Goal: Task Accomplishment & Management: Use online tool/utility

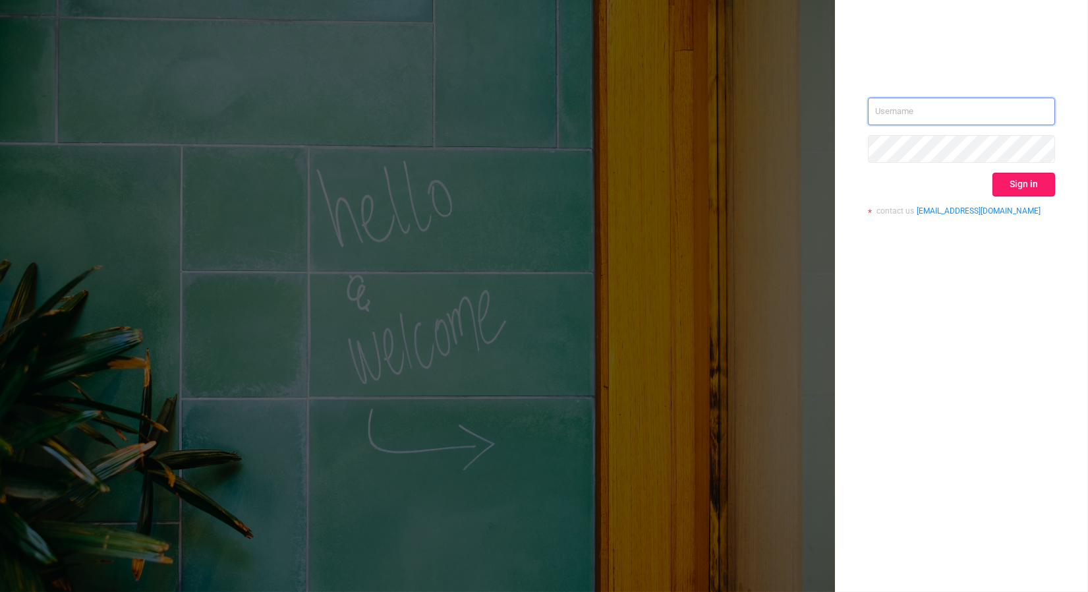
type input "nathan@azuretech.io"
click at [1018, 183] on button "Sign in" at bounding box center [1024, 185] width 63 height 24
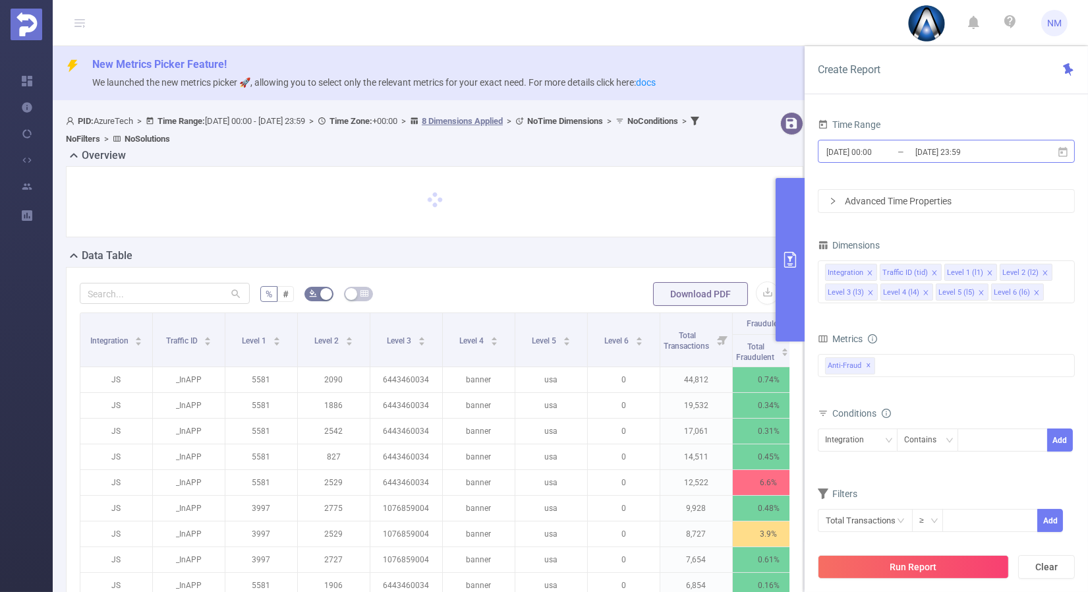
click at [957, 150] on input "[DATE] 23:59" at bounding box center [967, 152] width 107 height 18
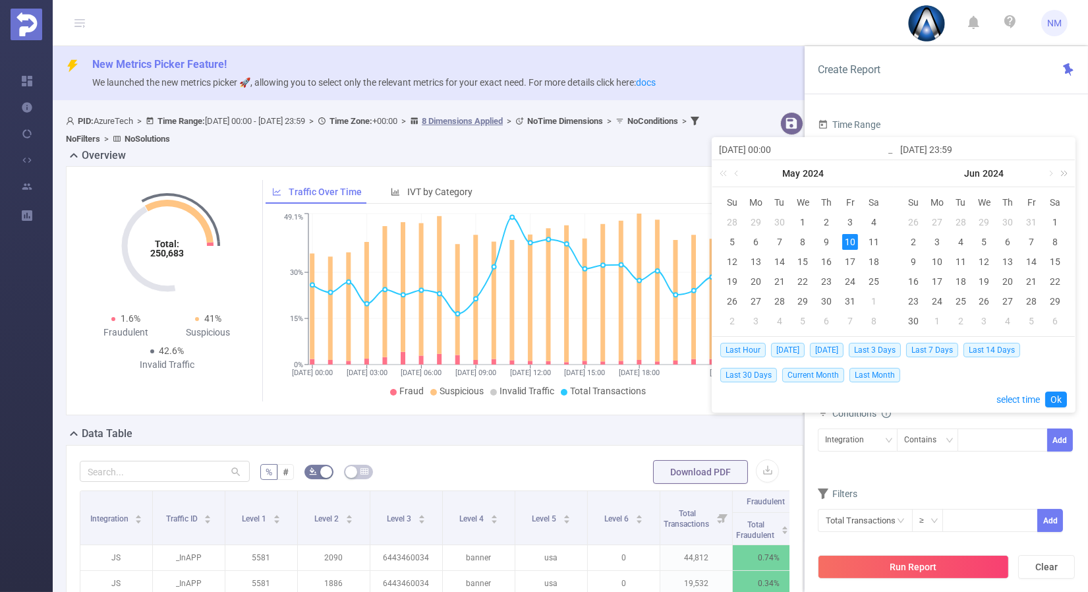
click at [1060, 172] on link at bounding box center [1061, 173] width 17 height 26
click at [1052, 171] on link at bounding box center [1050, 173] width 12 height 26
click at [966, 259] on div "12" at bounding box center [961, 262] width 16 height 16
click at [1028, 255] on div "15" at bounding box center [1032, 262] width 16 height 16
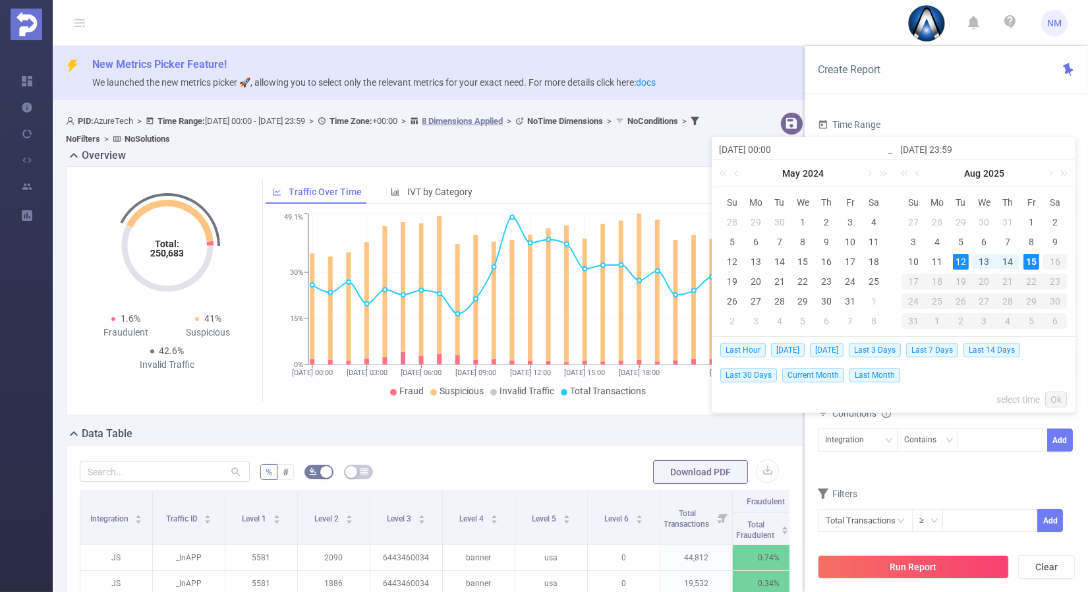
type input "[DATE] 00:00"
type input "[DATE] 23:59"
type input "[DATE] 00:00"
type input "[DATE] 23:59"
click at [1062, 395] on link "Ok" at bounding box center [1056, 400] width 22 height 16
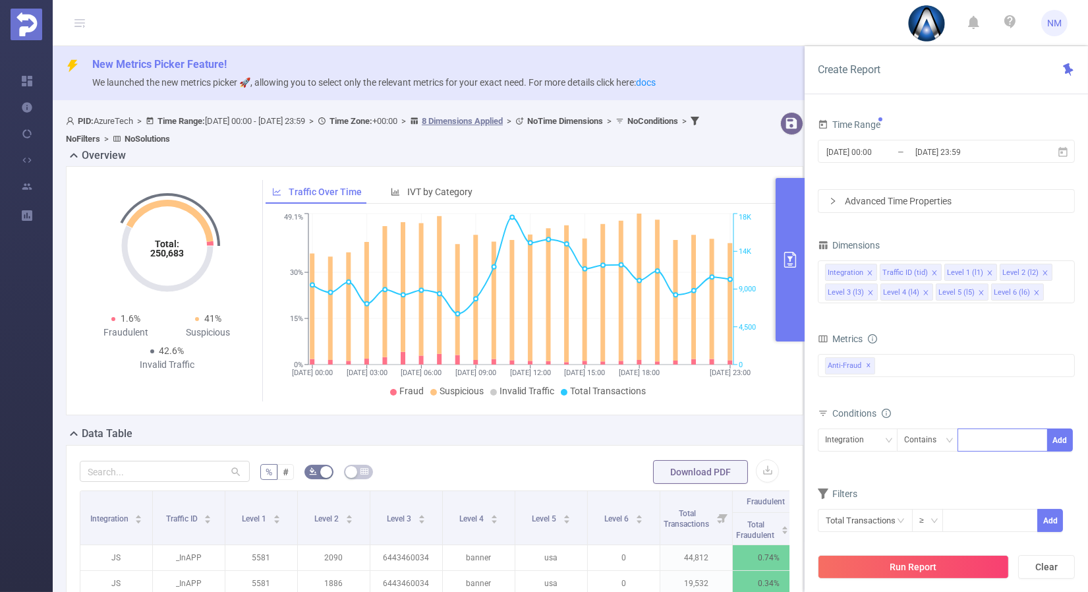
click at [977, 439] on div at bounding box center [1003, 440] width 76 height 22
type input "22036"
click at [1061, 440] on button "Add" at bounding box center [1060, 439] width 26 height 23
click at [862, 434] on div "Traffic ID (tid)" at bounding box center [853, 440] width 57 height 22
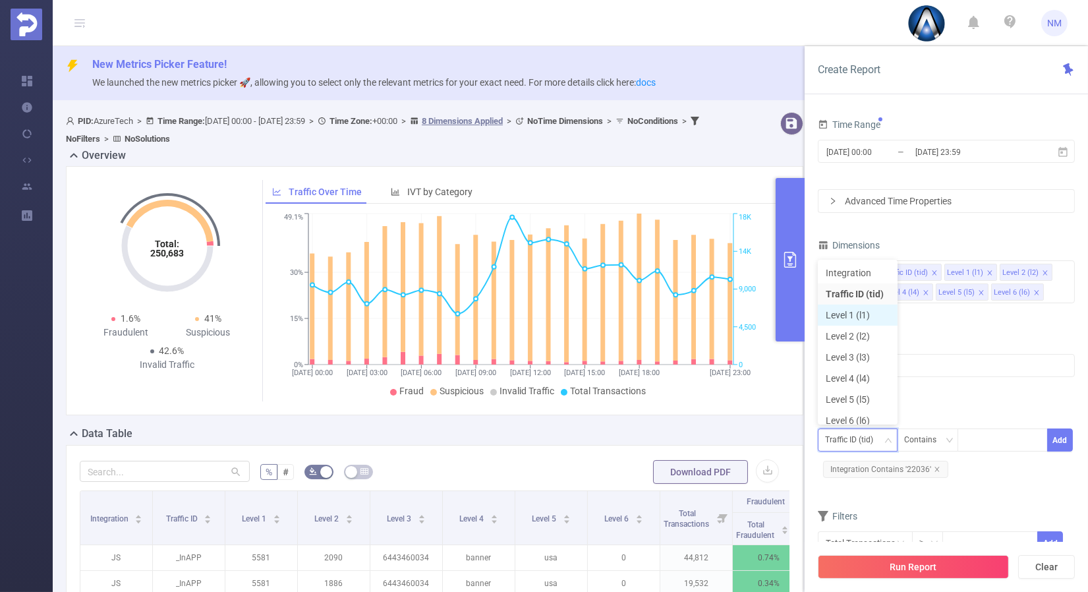
click at [851, 320] on li "Level 1 (l1)" at bounding box center [858, 315] width 80 height 21
click at [952, 332] on div "Metrics" at bounding box center [946, 341] width 257 height 22
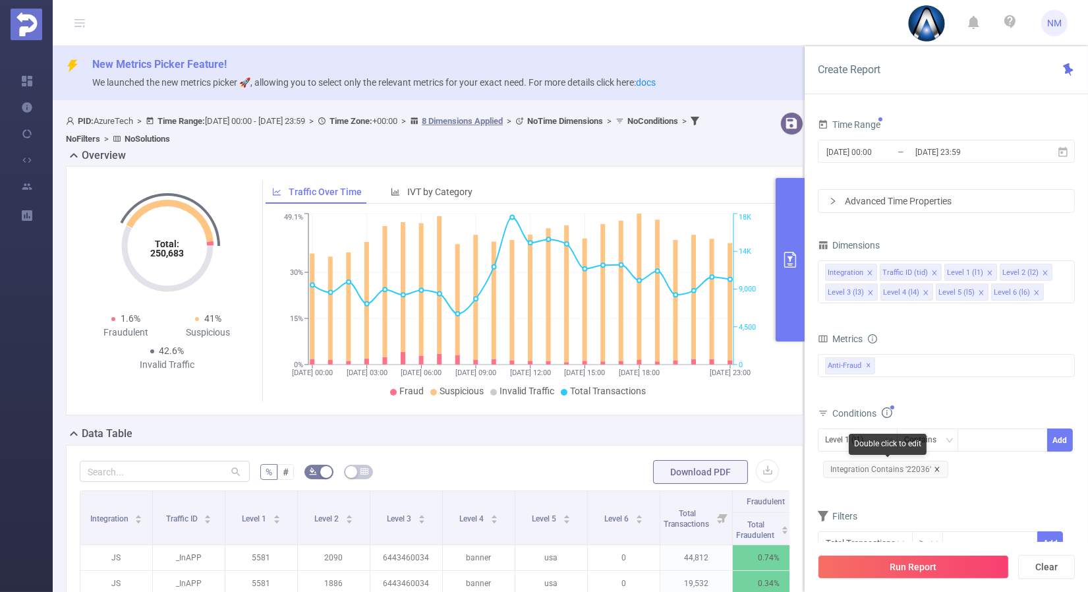
click at [935, 467] on icon "icon: close" at bounding box center [937, 469] width 7 height 7
click at [983, 436] on div at bounding box center [1003, 440] width 76 height 22
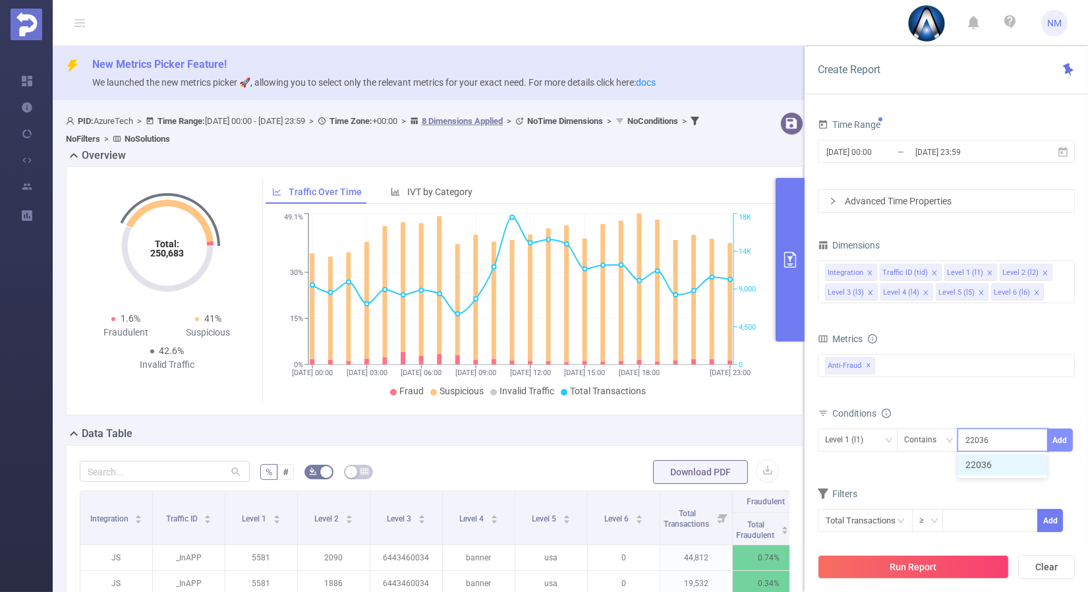
type input "22036"
click at [1061, 442] on button "Add" at bounding box center [1060, 439] width 26 height 23
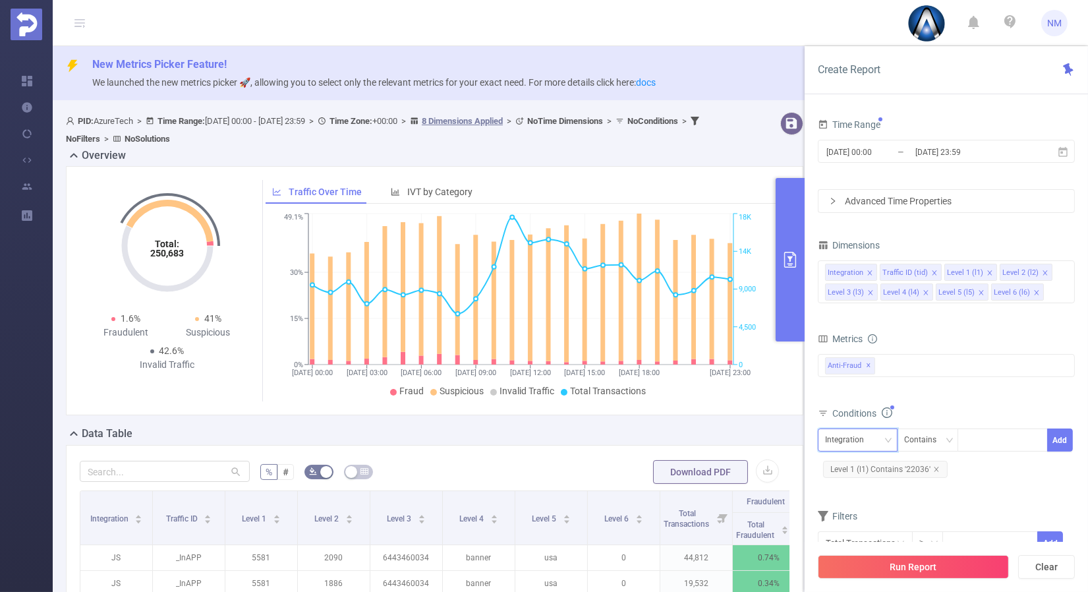
click at [881, 436] on div "Integration" at bounding box center [857, 440] width 65 height 22
click at [858, 306] on li "Level 1 (l1)" at bounding box center [858, 309] width 80 height 21
click at [974, 374] on div "Anti-Fraud ✕" at bounding box center [946, 365] width 257 height 23
click at [960, 330] on div "Metrics" at bounding box center [946, 341] width 257 height 22
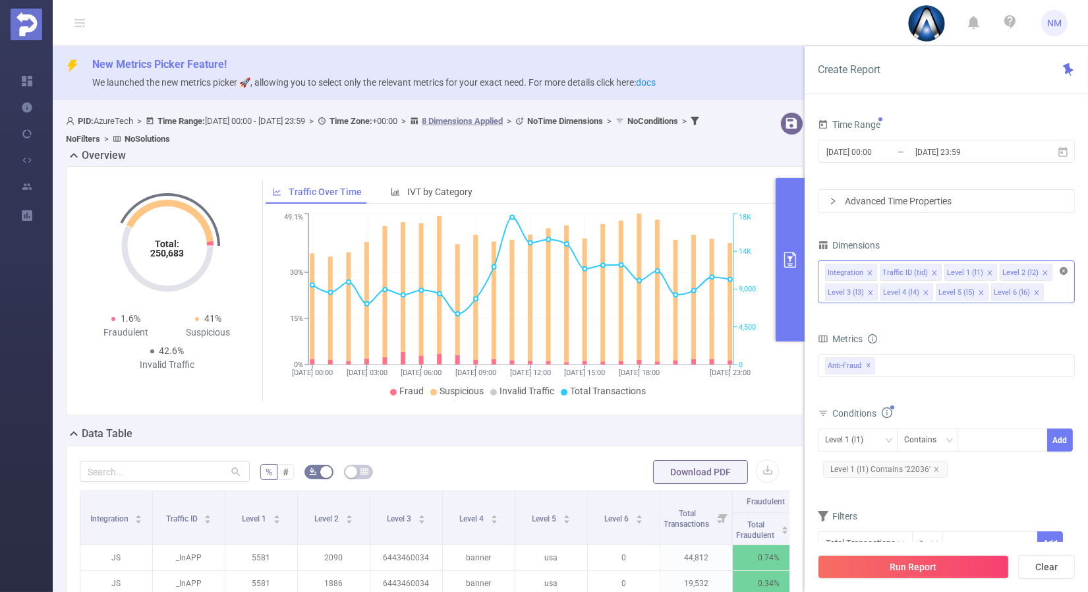
click at [1064, 270] on icon "icon: close-circle" at bounding box center [1064, 271] width 8 height 8
click at [932, 271] on icon "icon: close" at bounding box center [934, 273] width 7 height 7
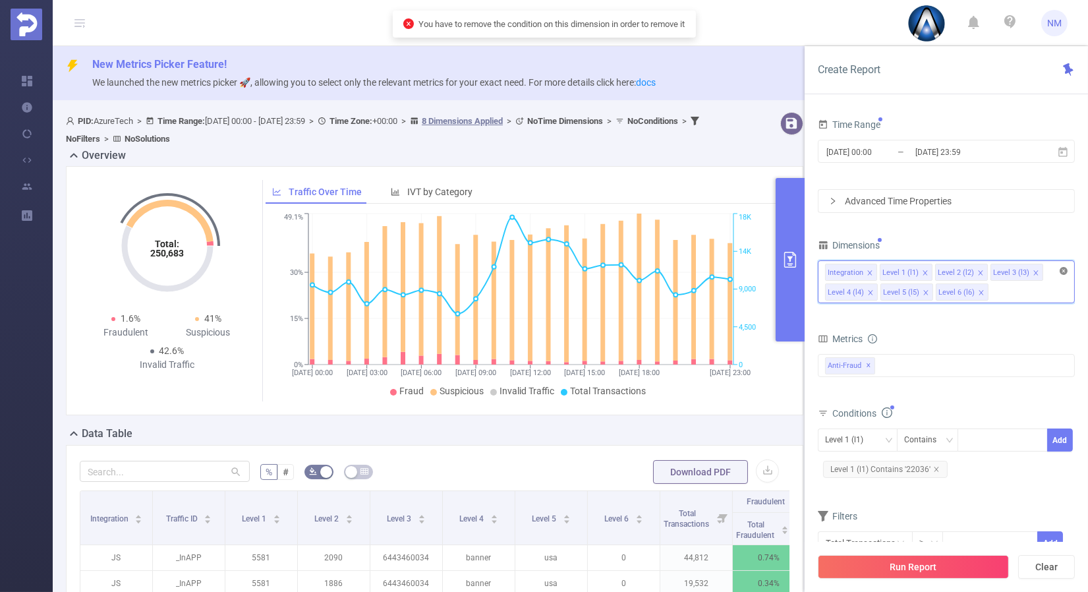
click at [1063, 267] on icon "icon: close-circle" at bounding box center [1064, 271] width 8 height 8
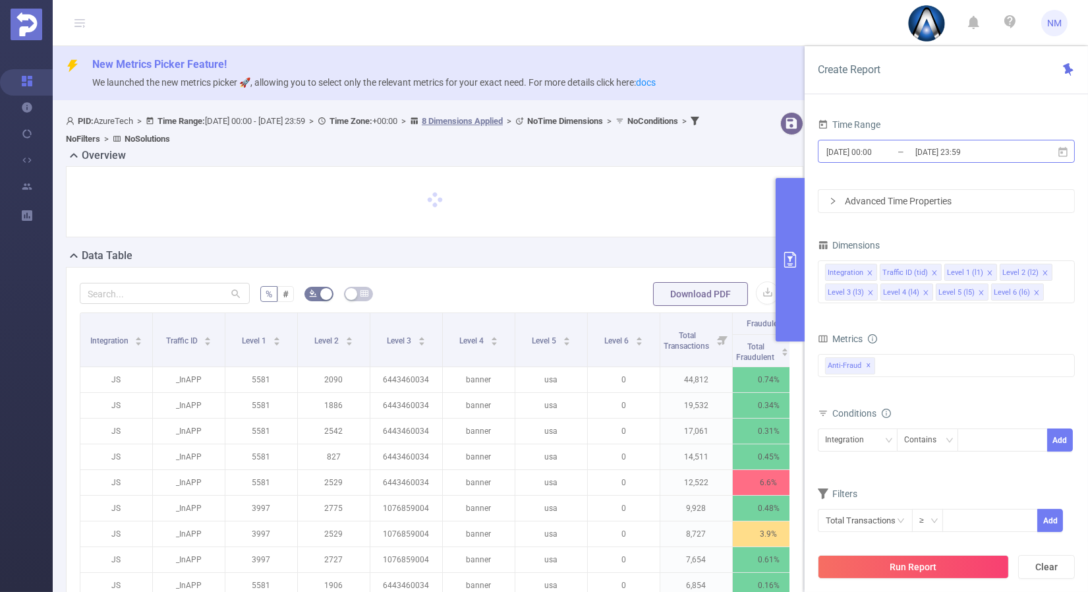
click at [985, 146] on input "[DATE] 23:59" at bounding box center [967, 152] width 107 height 18
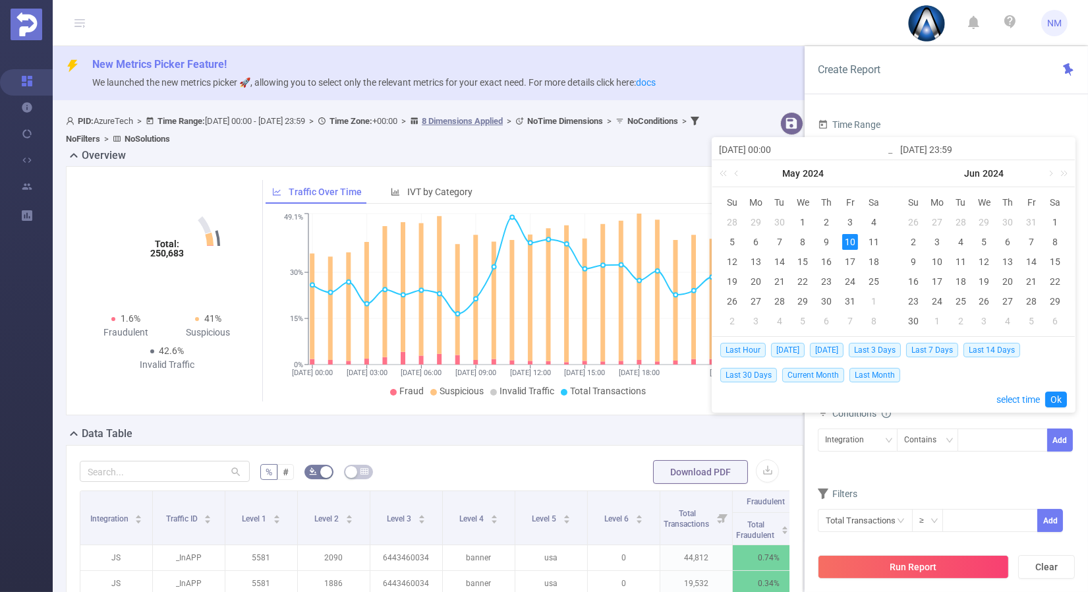
click at [1075, 177] on div "[DATE] 00:00 [DATE] Su Mo Tu We Th Fr Sa 28 29 30 1 2 3 4 5 6 7 8 9 10 11 12 13…" at bounding box center [894, 275] width 364 height 276
click at [1066, 175] on link at bounding box center [1061, 173] width 17 height 26
click at [1052, 174] on link at bounding box center [1050, 173] width 12 height 26
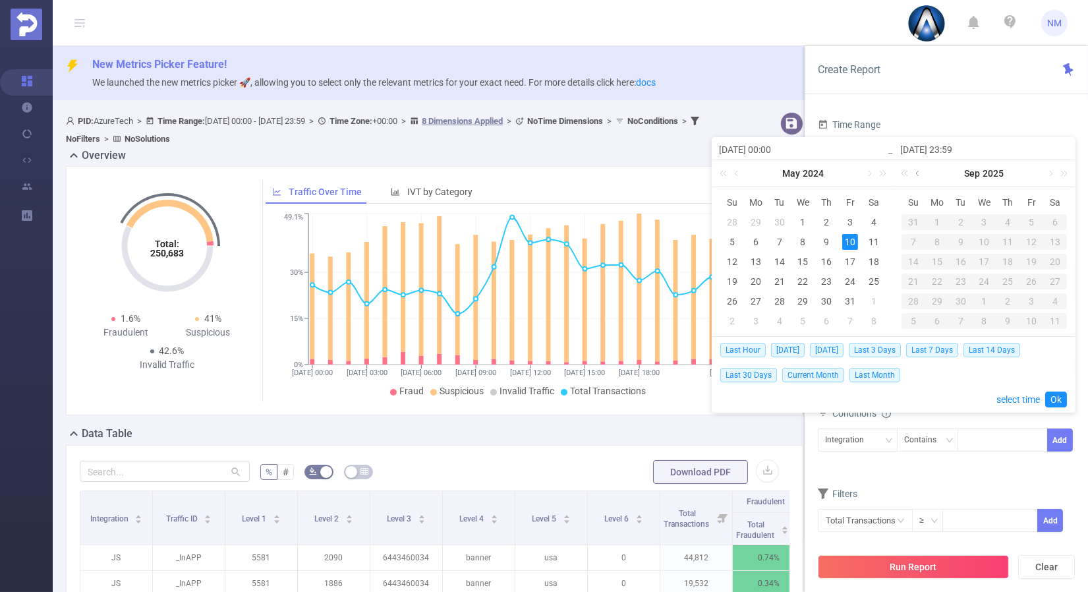
click at [920, 174] on link at bounding box center [919, 173] width 12 height 26
click at [956, 260] on div "12" at bounding box center [961, 262] width 16 height 16
click at [1028, 261] on div "15" at bounding box center [1032, 262] width 16 height 16
type input "[DATE] 00:00"
type input "[DATE] 23:59"
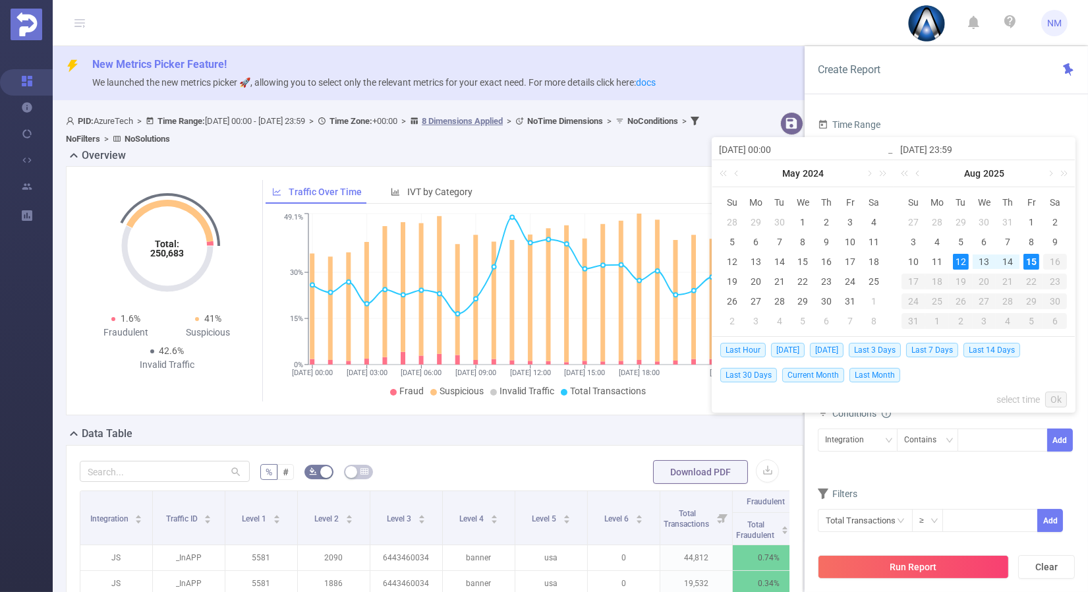
type input "[DATE] 00:00"
type input "[DATE] 23:59"
click at [1057, 401] on link "Ok" at bounding box center [1056, 400] width 22 height 16
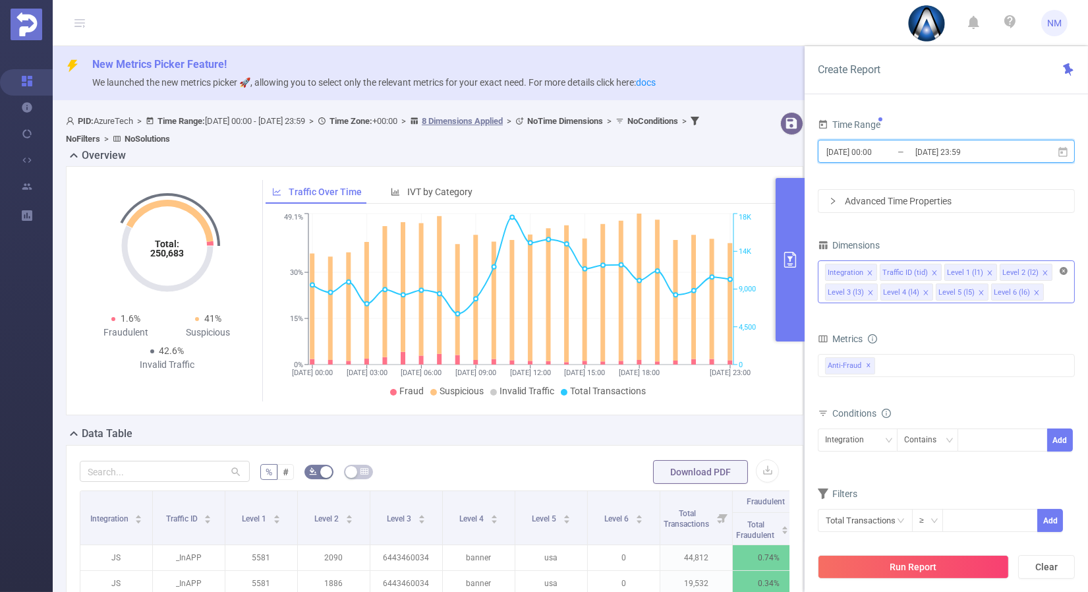
click at [1062, 268] on icon "icon: close-circle" at bounding box center [1064, 271] width 8 height 8
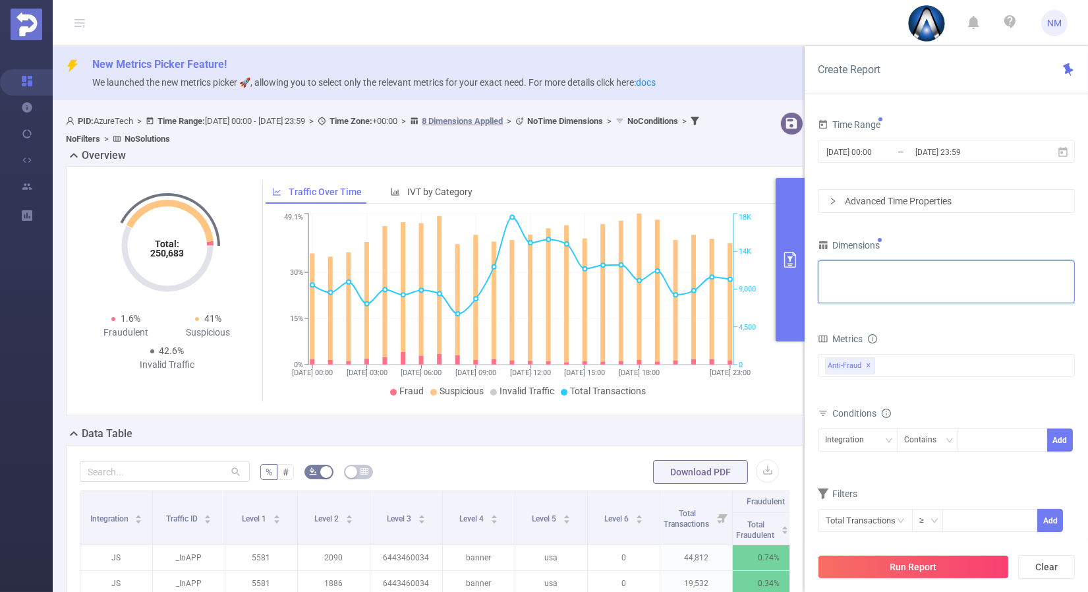
click at [943, 272] on div "Integration Traffic ID (tid) Level 1 (l1) Level 2 (l2) Level 3 (l3) Level 4 (l4…" at bounding box center [946, 272] width 243 height 22
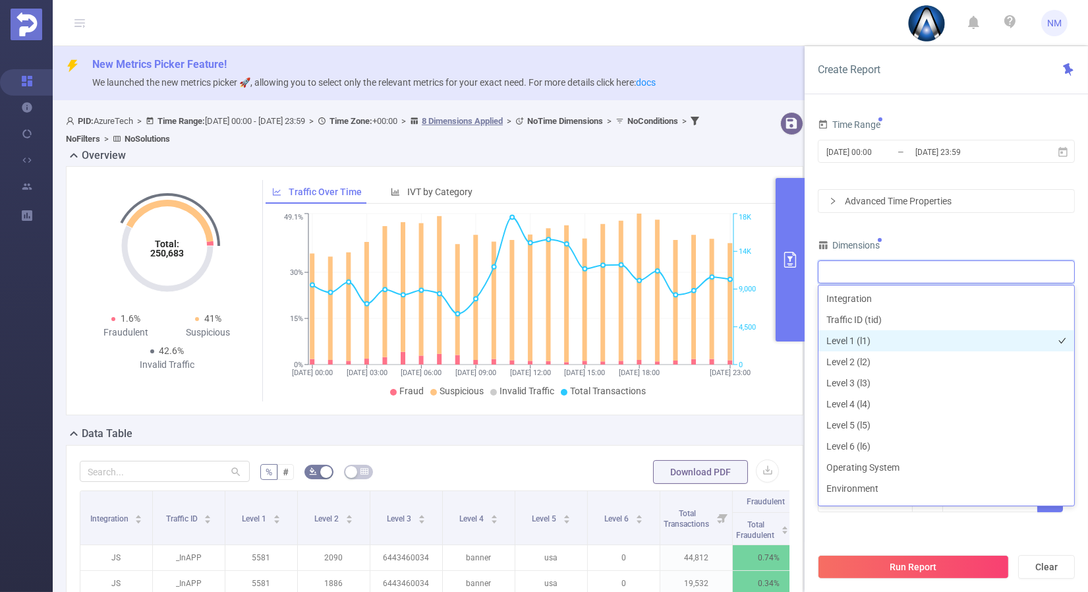
click at [885, 341] on li "Level 1 (l1)" at bounding box center [947, 340] width 256 height 21
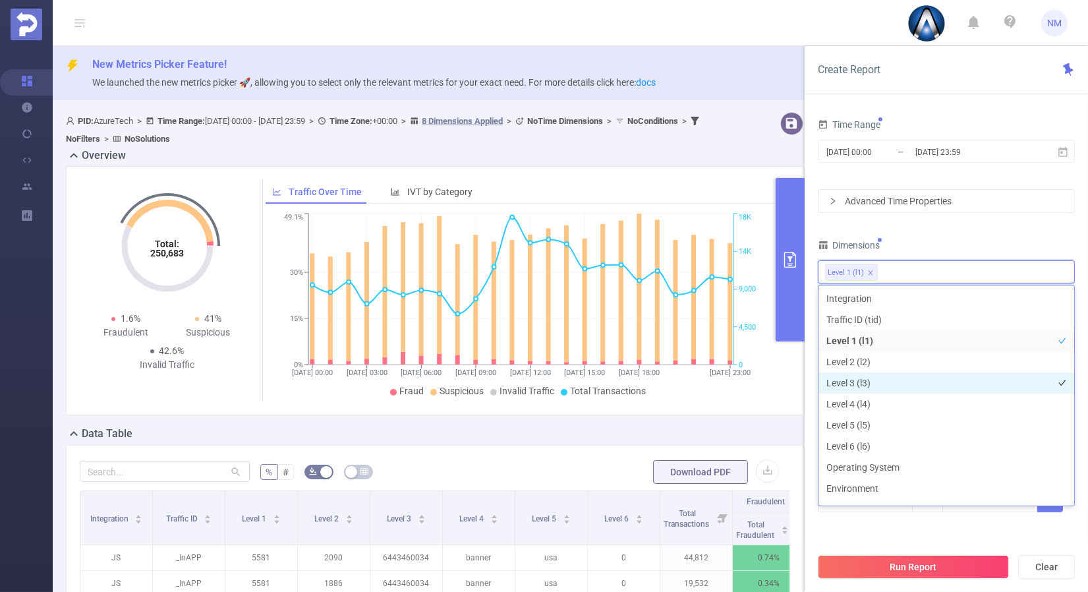
click at [867, 384] on li "Level 3 (l3)" at bounding box center [947, 382] width 256 height 21
click at [949, 249] on div "Dimensions" at bounding box center [946, 247] width 257 height 22
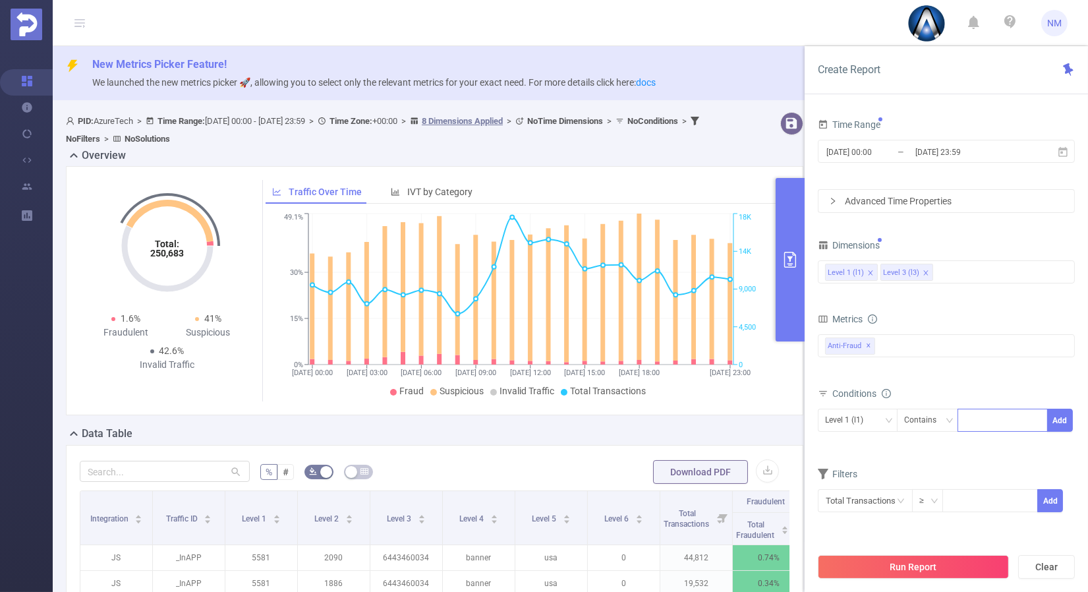
click at [987, 422] on div at bounding box center [1003, 420] width 76 height 22
type input "22036"
drag, startPoint x: 1061, startPoint y: 417, endPoint x: 1008, endPoint y: 419, distance: 52.1
click at [1062, 416] on button "Add" at bounding box center [1060, 420] width 26 height 23
click at [888, 418] on icon "icon: down" at bounding box center [889, 421] width 8 height 8
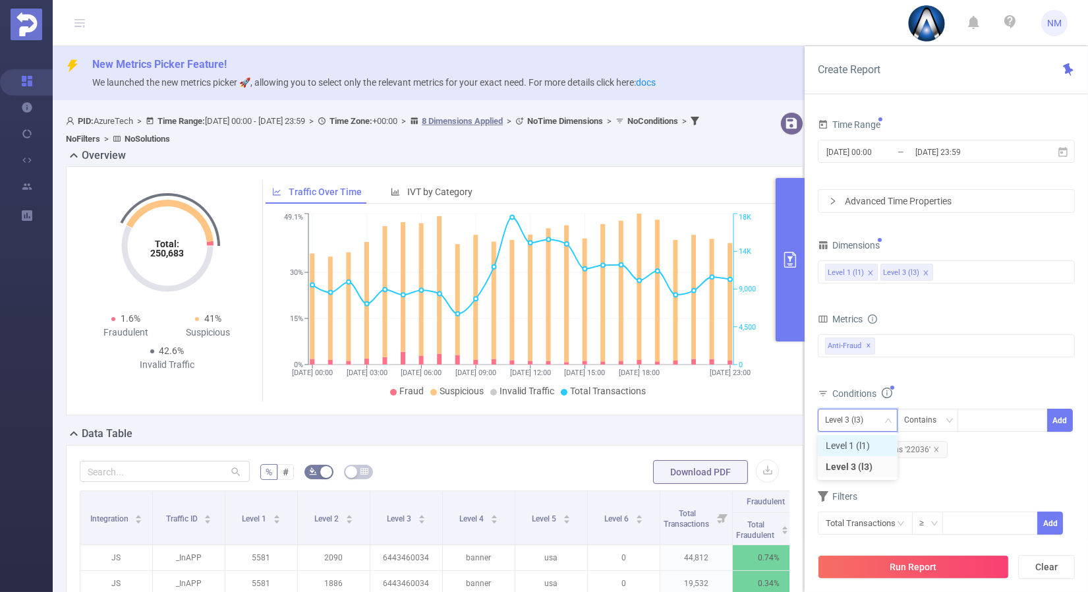
click at [853, 444] on li "Level 1 (l1)" at bounding box center [858, 445] width 80 height 21
click at [939, 378] on div "Metrics Total Fraudulent Bot/Virus Hostile Tools Tunneled Traffic Non Malicious…" at bounding box center [946, 347] width 257 height 74
click at [939, 561] on button "Run Report" at bounding box center [913, 567] width 191 height 24
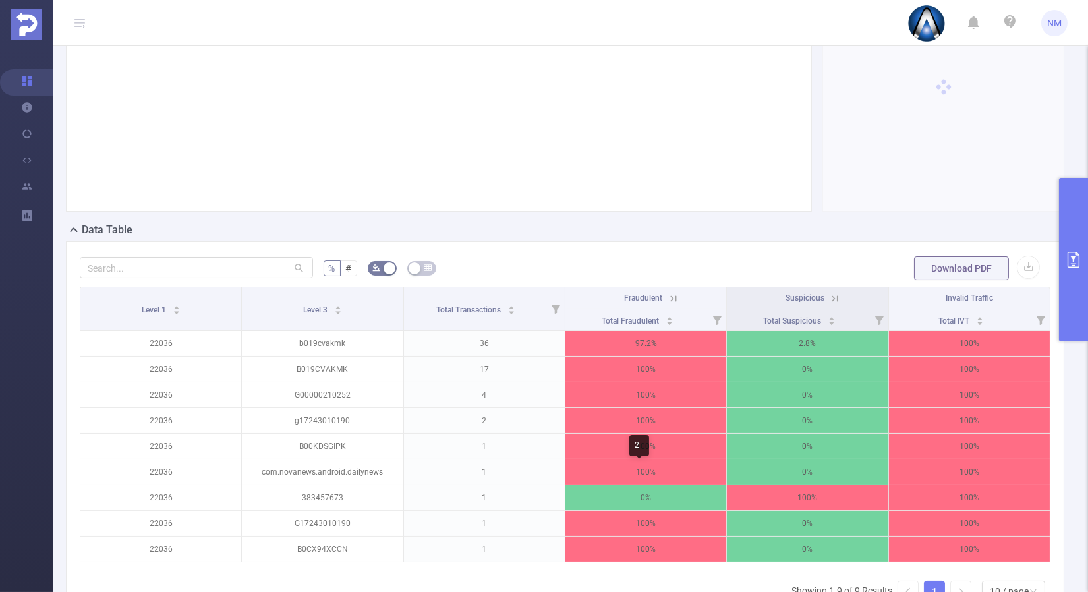
scroll to position [293, 0]
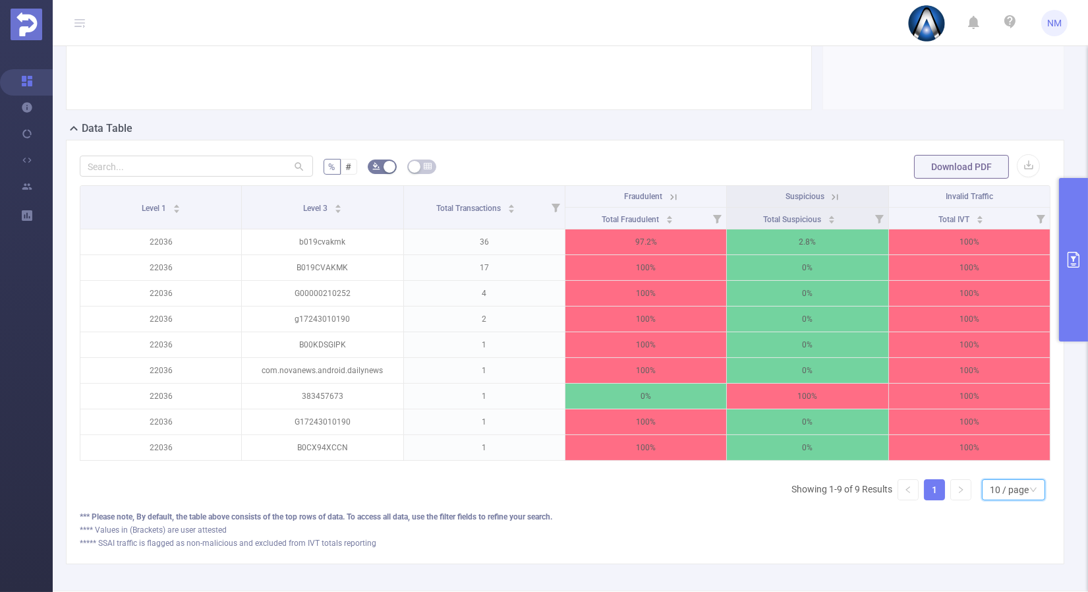
click at [999, 500] on div "10 / page" at bounding box center [1009, 490] width 39 height 20
click at [992, 441] on li "30 / page" at bounding box center [1003, 433] width 63 height 21
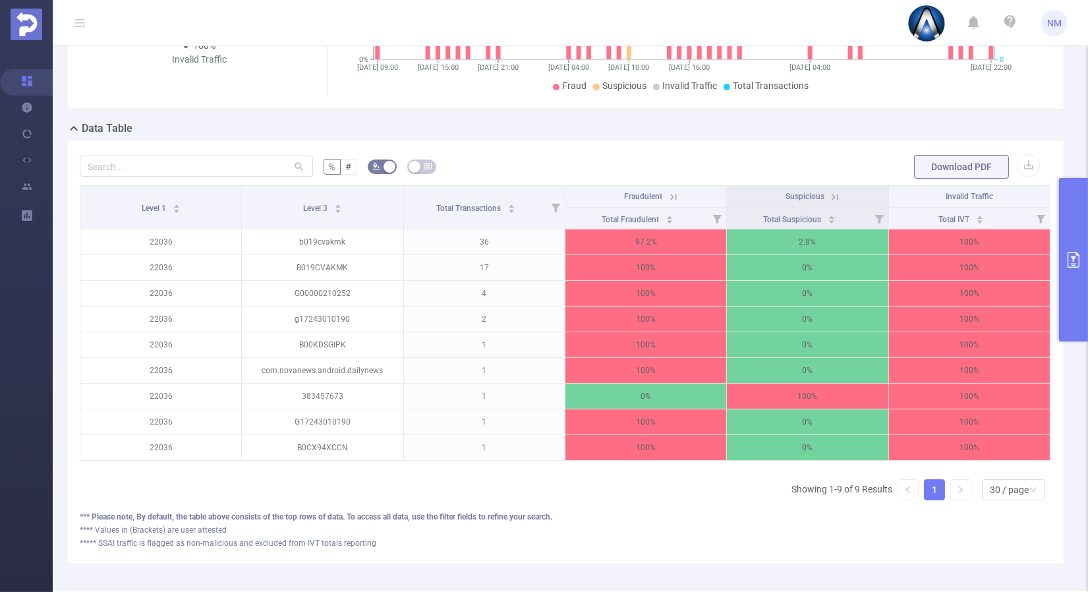
click at [670, 200] on icon at bounding box center [673, 197] width 6 height 6
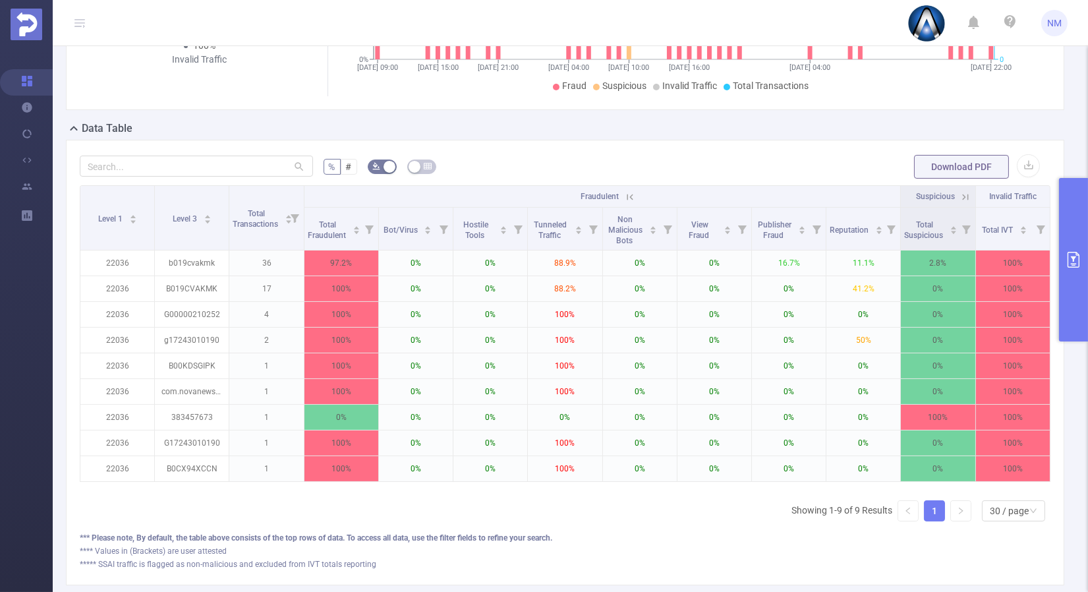
scroll to position [0, 3]
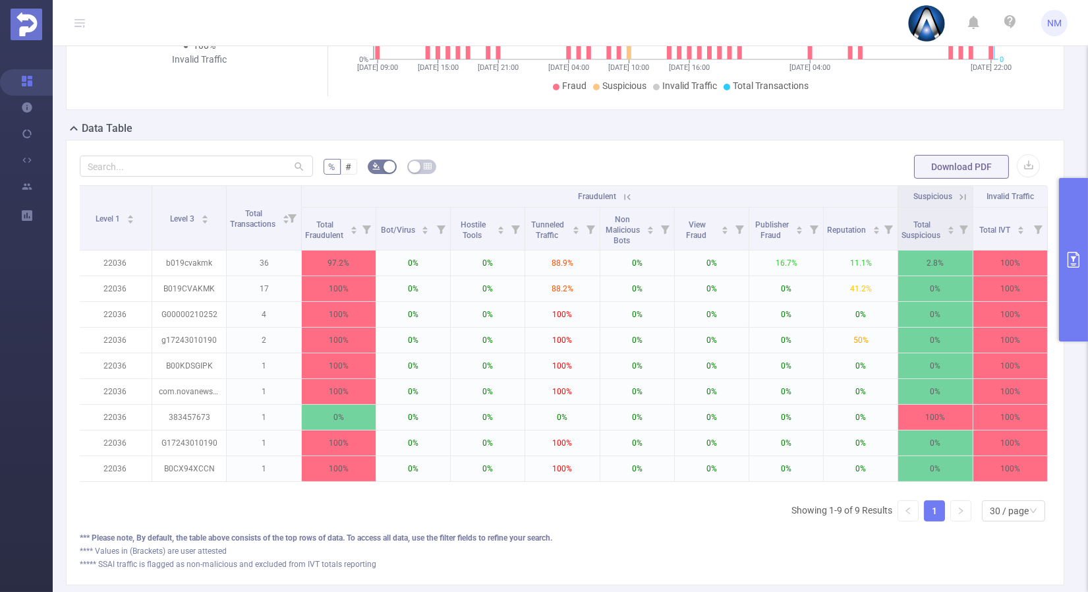
drag, startPoint x: 1068, startPoint y: 320, endPoint x: 1053, endPoint y: 292, distance: 32.1
click at [1068, 321] on button "primary" at bounding box center [1073, 259] width 29 height 163
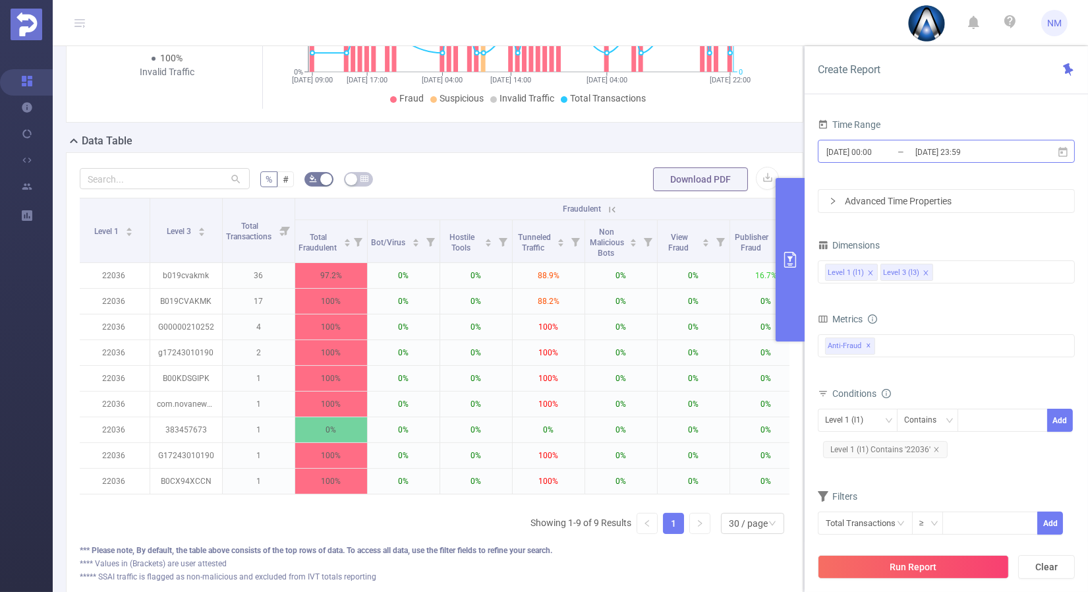
click at [937, 148] on input "[DATE] 23:59" at bounding box center [967, 152] width 107 height 18
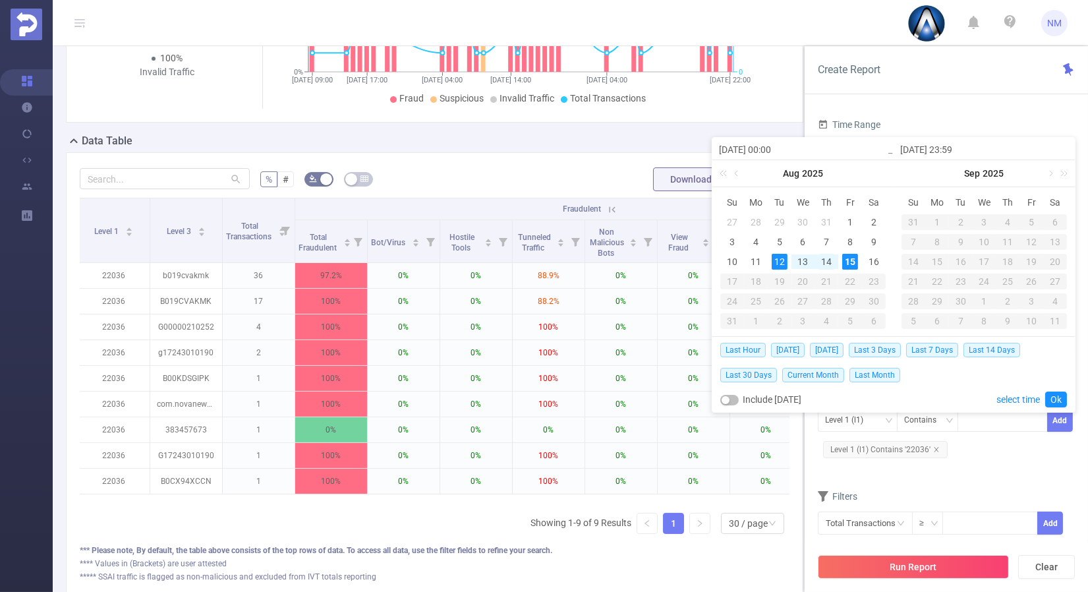
click at [823, 264] on div "14" at bounding box center [827, 262] width 16 height 16
type input "[DATE] 00:00"
type input "[DATE] 23:59"
type input "[DATE] 00:00"
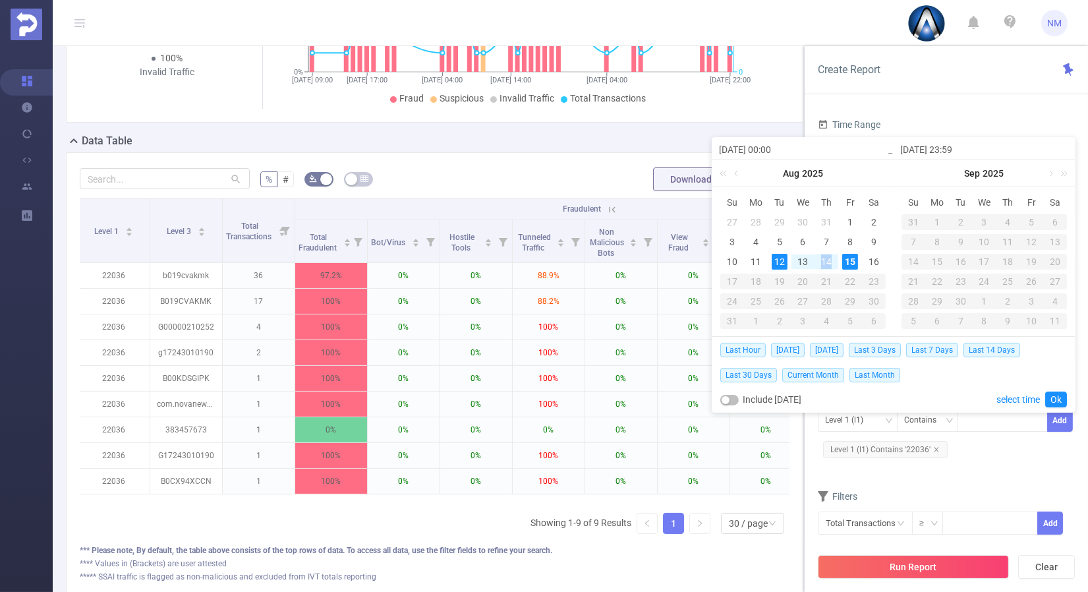
type input "[DATE] 23:59"
click at [829, 260] on div "14" at bounding box center [827, 262] width 16 height 16
click at [803, 264] on div "13" at bounding box center [803, 262] width 16 height 16
type input "[DATE] 00:00"
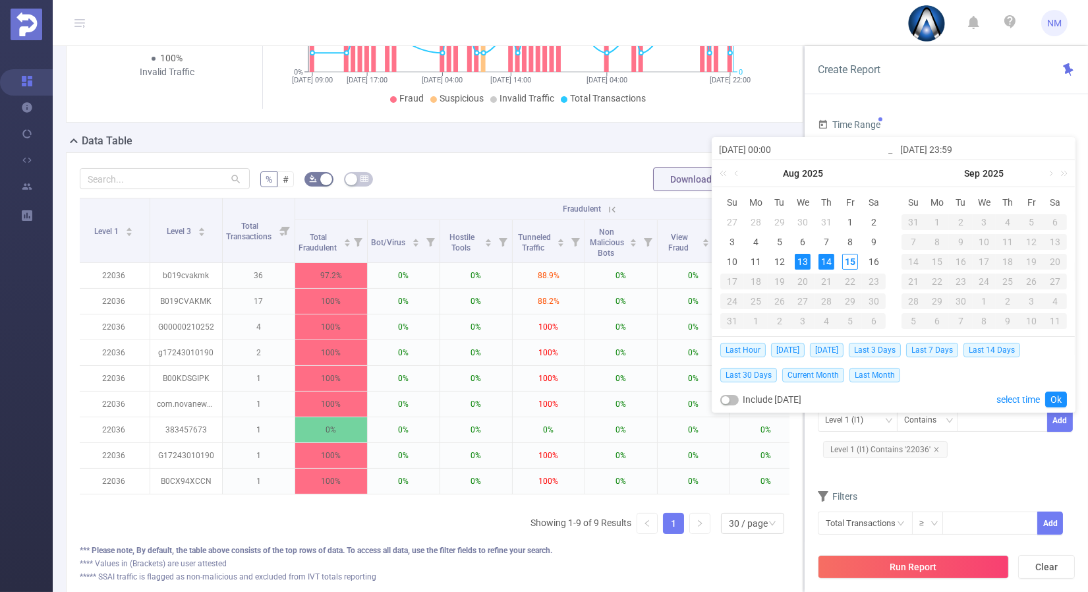
click at [1068, 395] on div "Last Hour [DATE] [DATE] Last 3 Days Last 7 Days Last 14 Days Last 30 Days Curre…" at bounding box center [894, 374] width 363 height 76
click at [1062, 395] on link "Ok" at bounding box center [1056, 400] width 22 height 16
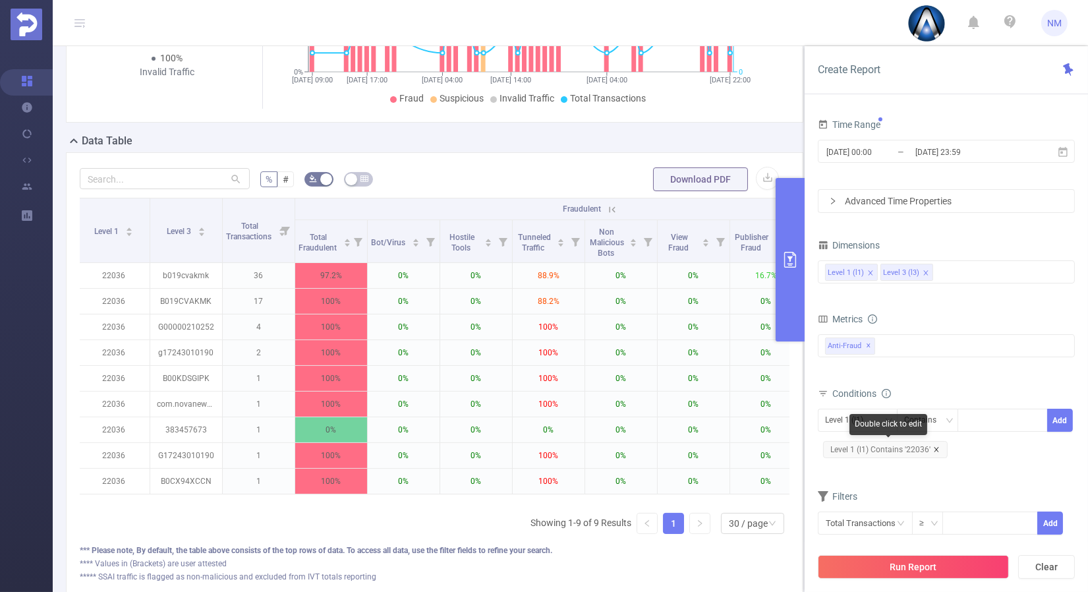
click at [937, 446] on icon "icon: close" at bounding box center [936, 449] width 7 height 7
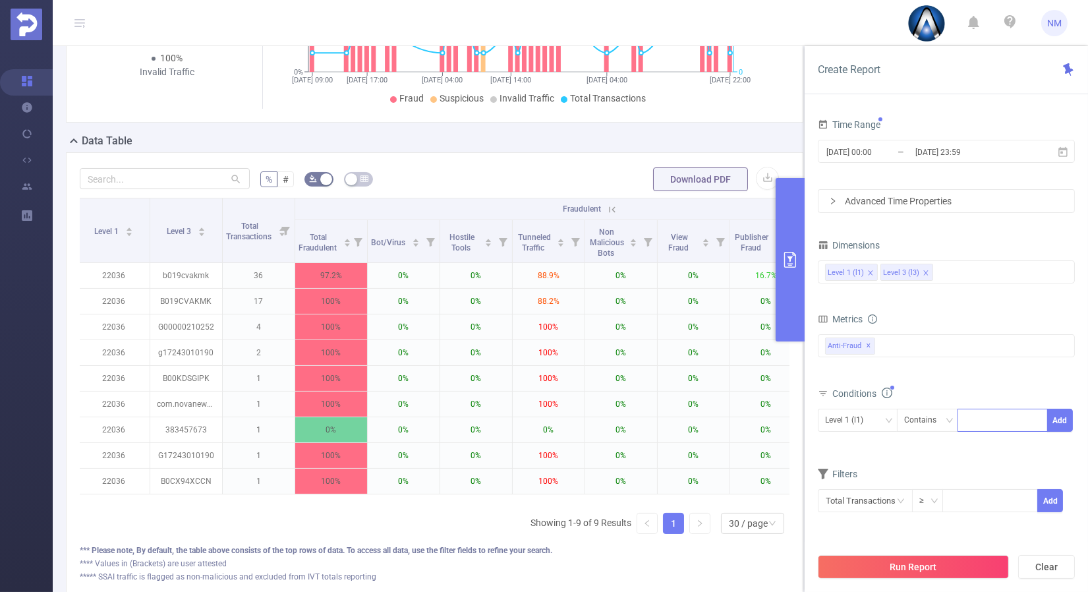
click at [979, 416] on div at bounding box center [1003, 420] width 76 height 22
type input "21951"
click at [1059, 415] on button "Add" at bounding box center [1060, 420] width 26 height 23
click at [851, 418] on div "Level 3 (l3)" at bounding box center [848, 420] width 47 height 22
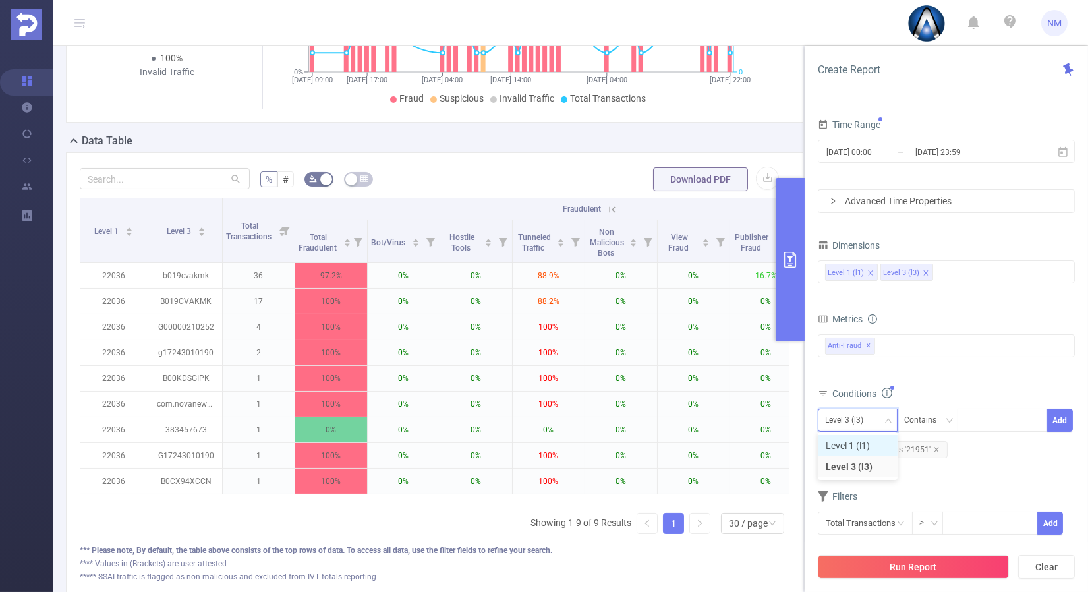
click at [873, 438] on li "Level 1 (l1)" at bounding box center [858, 445] width 80 height 21
click at [935, 378] on div "Metrics Total Fraudulent Bot/Virus Hostile Tools Tunneled Traffic Non Malicious…" at bounding box center [946, 347] width 257 height 74
click at [945, 560] on button "Run Report" at bounding box center [913, 567] width 191 height 24
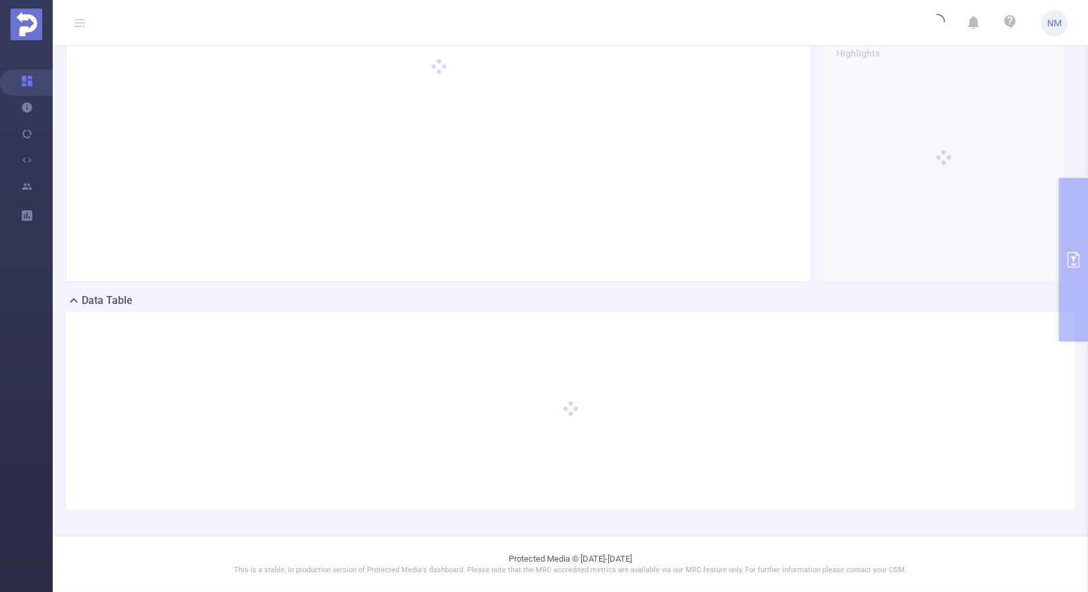
scroll to position [0, 0]
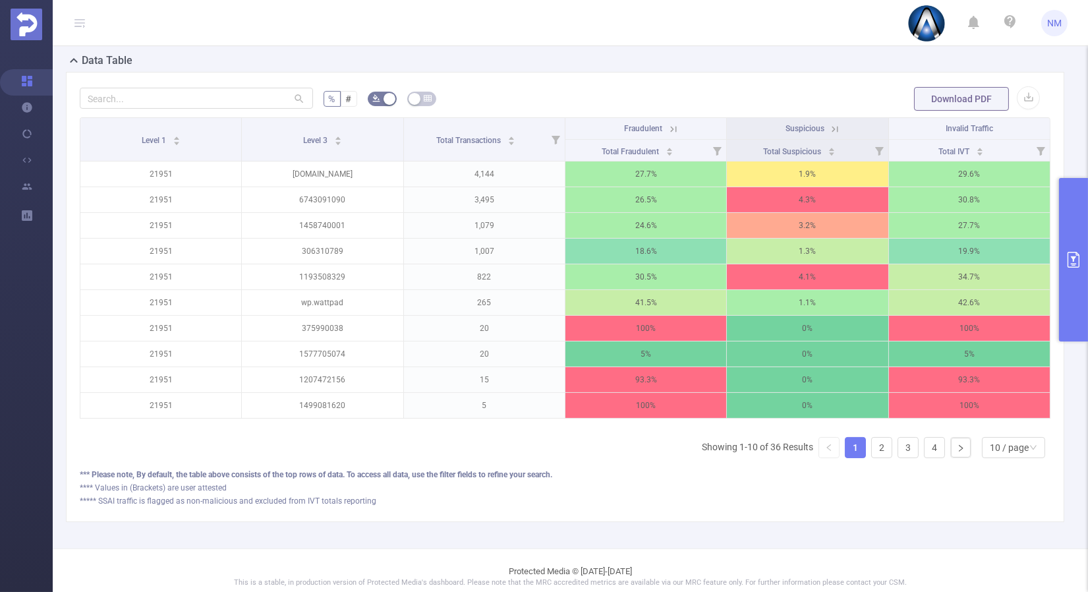
scroll to position [393, 0]
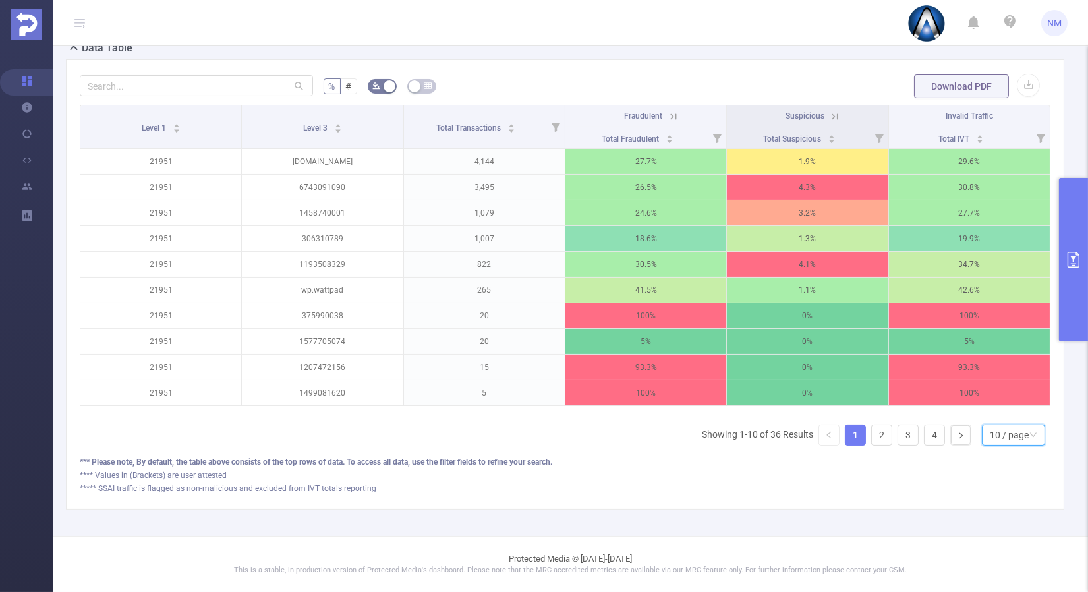
click at [1002, 434] on div "10 / page" at bounding box center [1009, 435] width 39 height 20
click at [1001, 390] on li "40 / page" at bounding box center [1003, 400] width 63 height 21
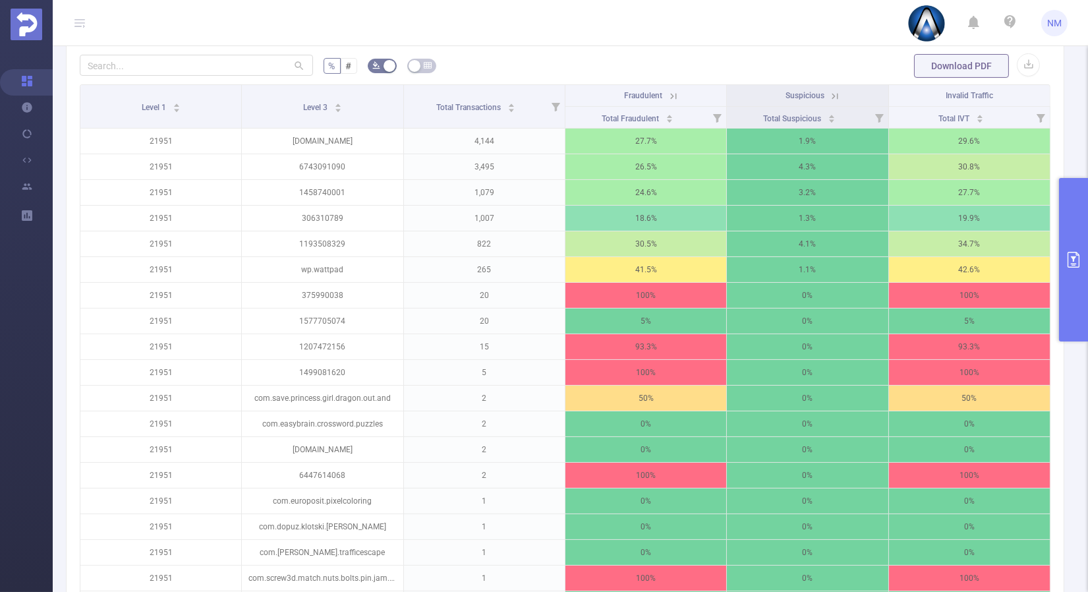
click at [668, 102] on icon at bounding box center [674, 96] width 12 height 12
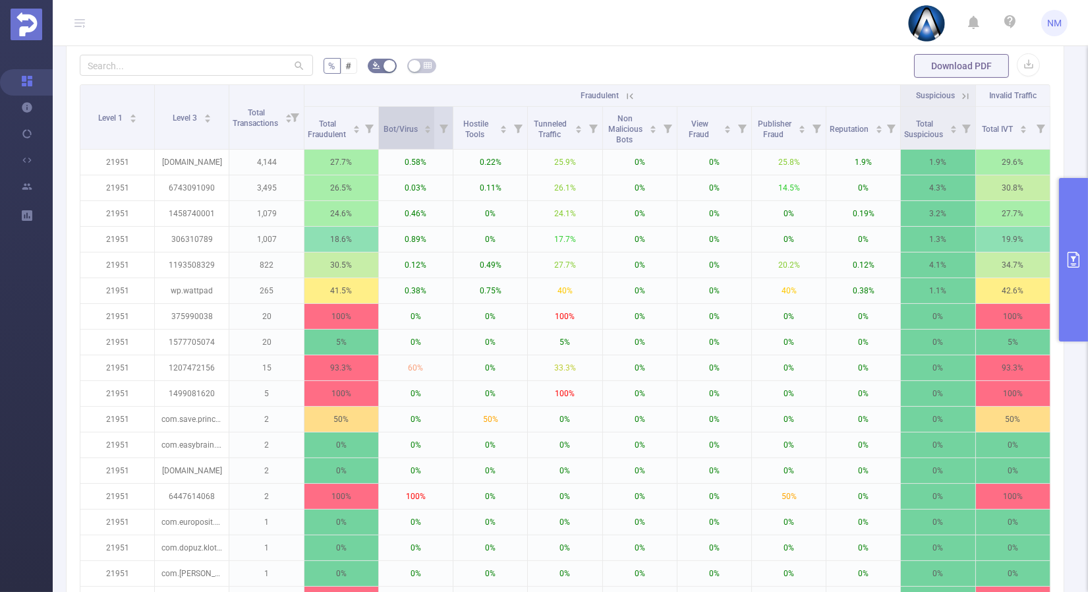
click at [426, 129] on icon "icon: caret-up" at bounding box center [428, 126] width 5 height 3
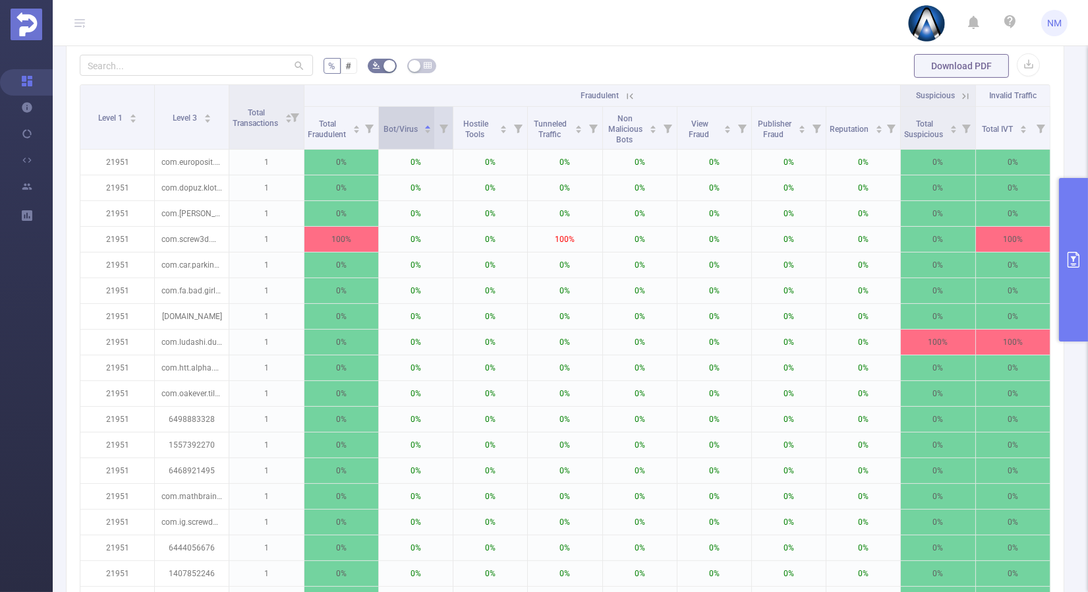
click at [424, 135] on icon "icon: caret-down" at bounding box center [427, 131] width 7 height 7
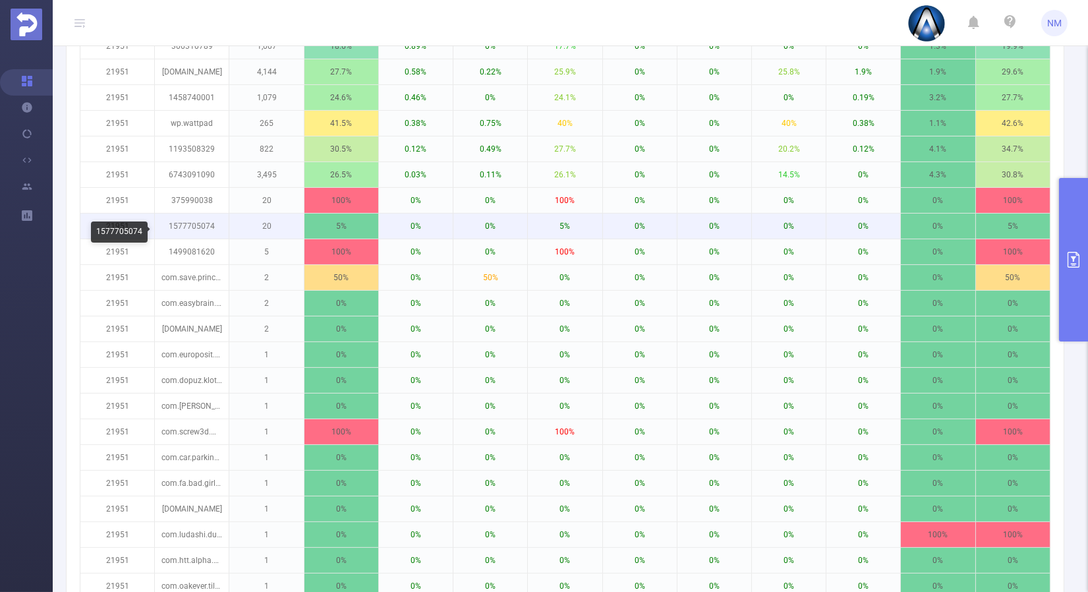
scroll to position [272, 0]
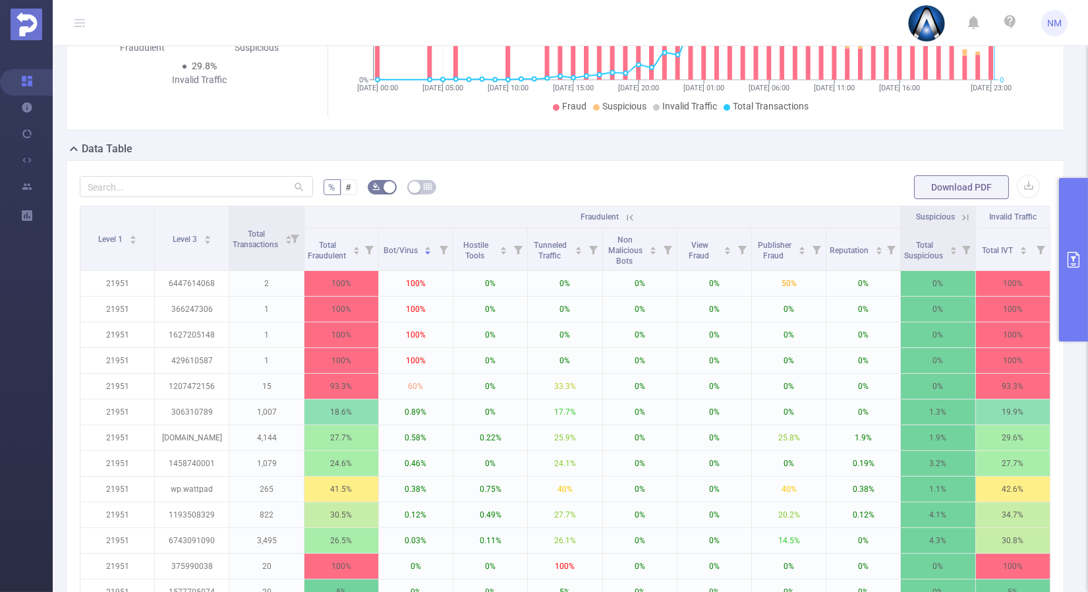
click at [1080, 313] on button "primary" at bounding box center [1073, 259] width 29 height 163
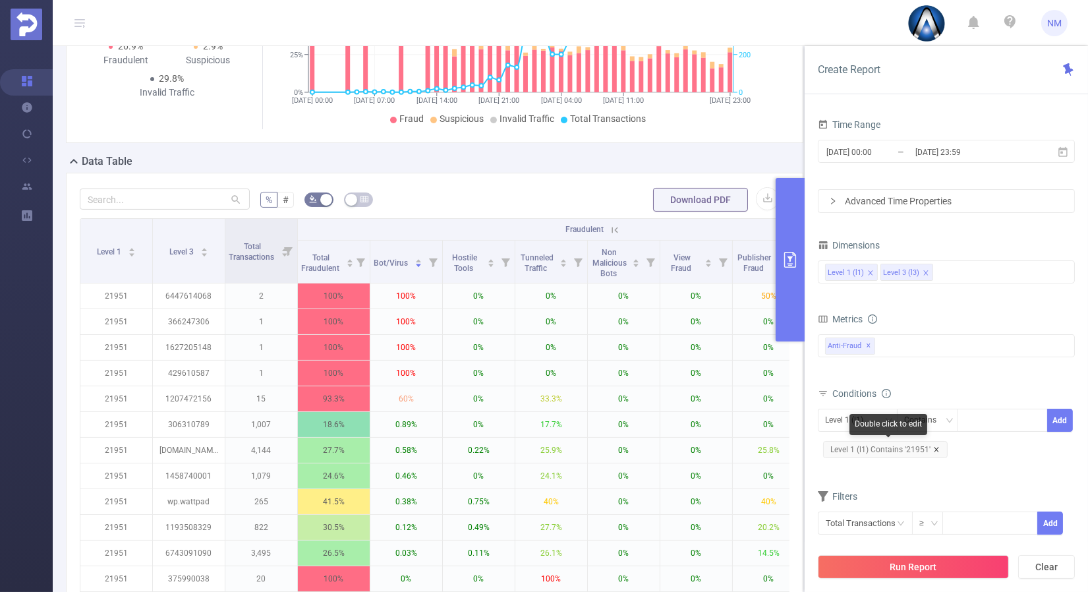
click at [937, 447] on icon "icon: close" at bounding box center [936, 449] width 5 height 5
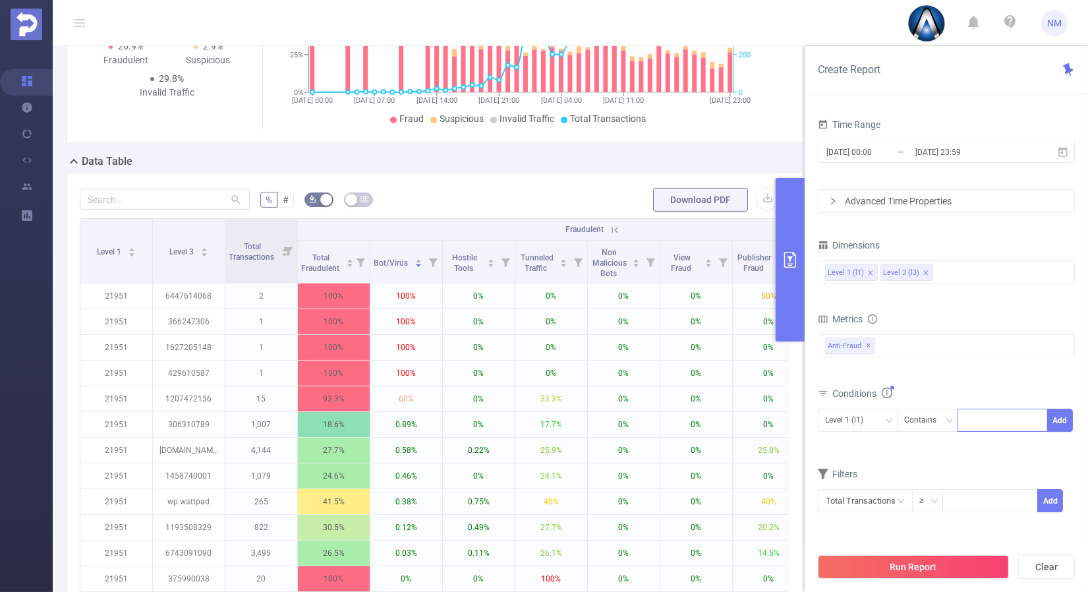
click at [981, 428] on div at bounding box center [1003, 420] width 76 height 22
type input "22036"
click at [1055, 418] on button "Add" at bounding box center [1060, 420] width 26 height 23
click at [842, 418] on div "Level 3 (l3)" at bounding box center [848, 420] width 47 height 22
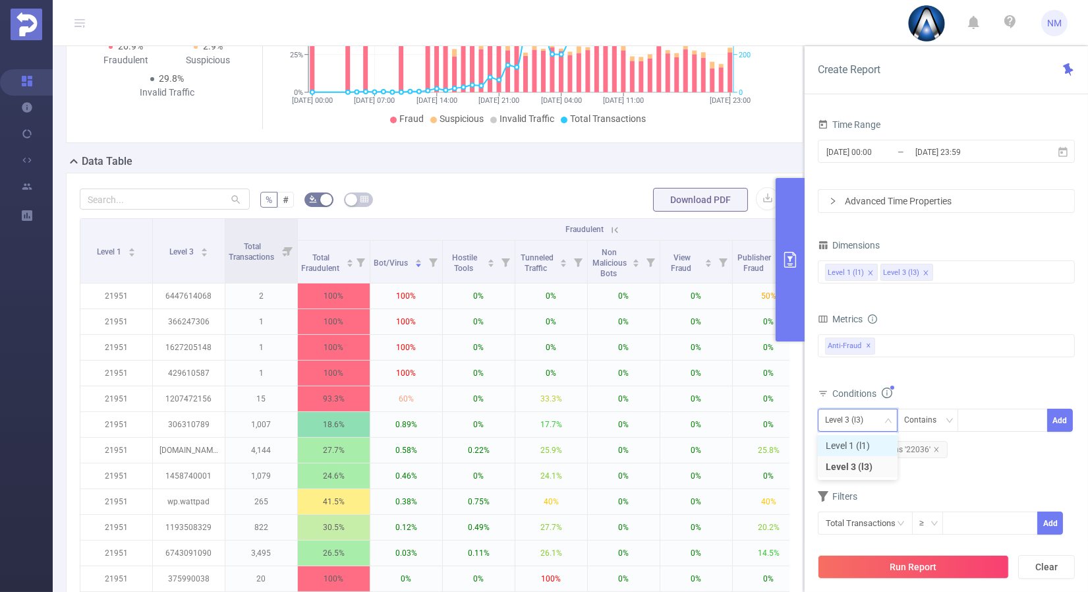
click at [835, 451] on li "Level 1 (l1)" at bounding box center [858, 445] width 80 height 21
click at [903, 388] on label "Conditions" at bounding box center [860, 393] width 85 height 11
click at [900, 571] on button "Run Report" at bounding box center [913, 567] width 191 height 24
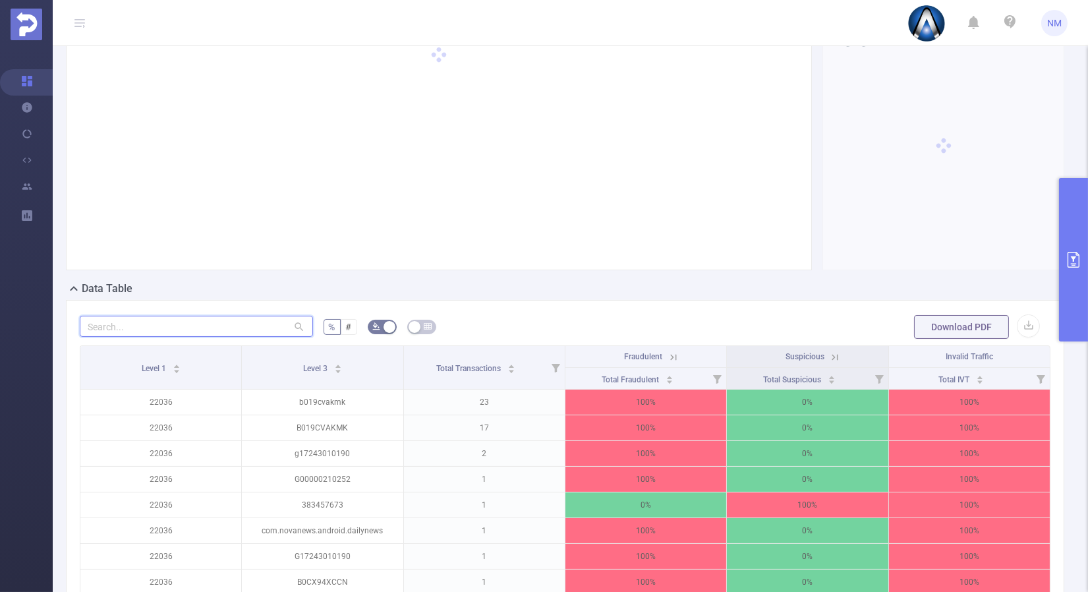
click at [165, 337] on input "text" at bounding box center [196, 326] width 233 height 21
paste input "b019cvakmk"
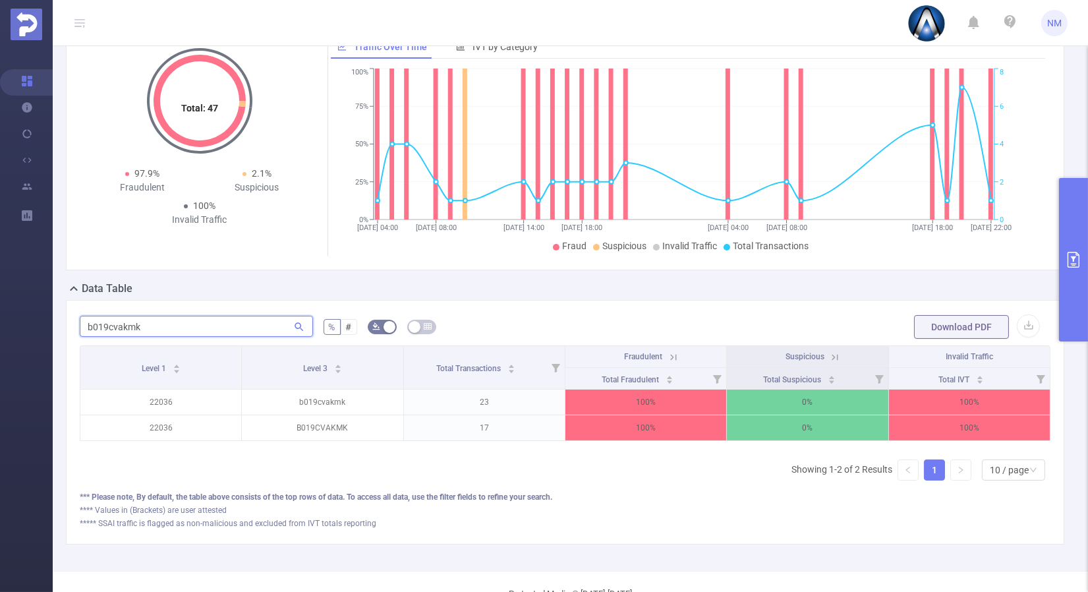
type input "b019cvakmk"
click at [670, 360] on icon at bounding box center [673, 357] width 6 height 6
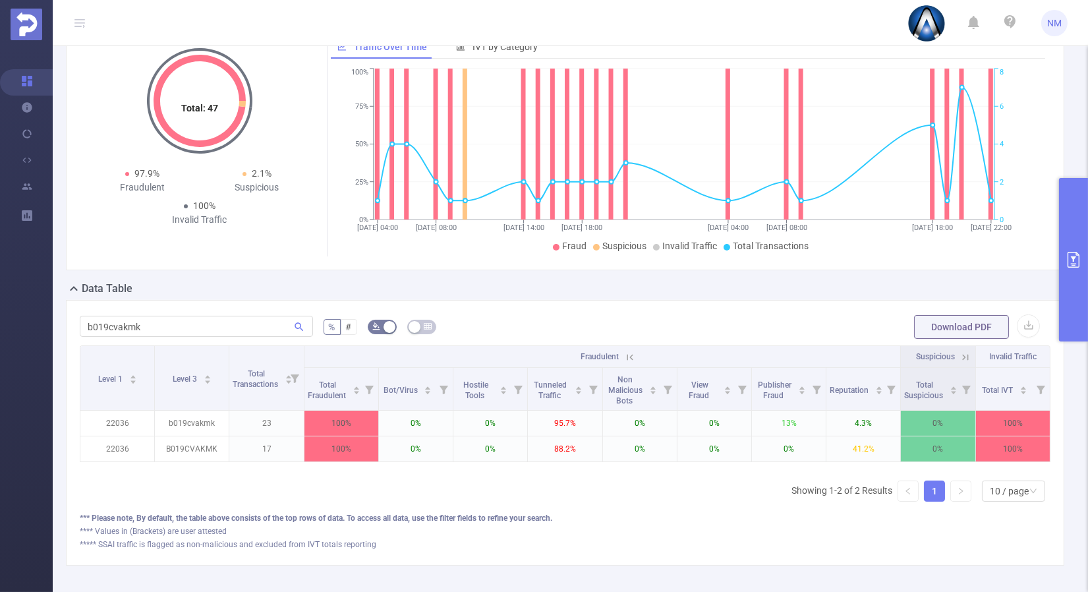
scroll to position [0, 3]
